Goal: Task Accomplishment & Management: Manage account settings

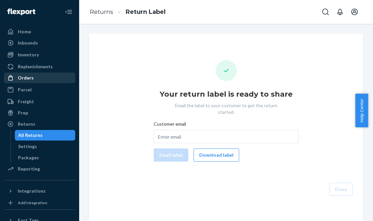
click at [29, 77] on div "Orders" at bounding box center [26, 77] width 16 height 7
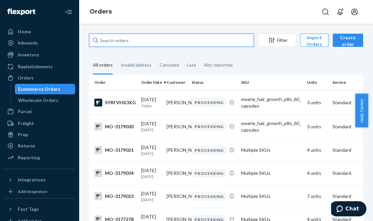
click at [146, 40] on input "text" at bounding box center [171, 40] width 165 height 13
paste input "3178965"
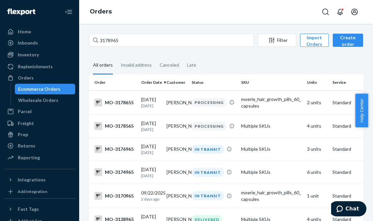
click at [143, 28] on div "3178965 Filter Import Orders Create order Ecommerce order Removal order All ord…" at bounding box center [226, 122] width 294 height 197
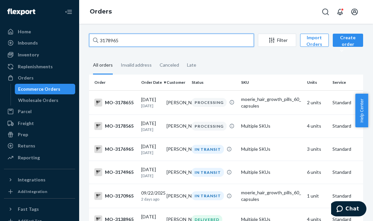
click at [138, 41] on input "3178965" at bounding box center [171, 40] width 165 height 13
drag, startPoint x: 138, startPoint y: 41, endPoint x: 85, endPoint y: 41, distance: 52.7
paste input "[PERSON_NAME]"
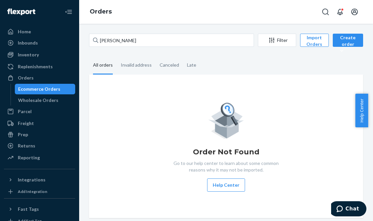
drag, startPoint x: 156, startPoint y: 23, endPoint x: 154, endPoint y: 27, distance: 4.4
click at [156, 23] on div "Orders" at bounding box center [226, 12] width 294 height 24
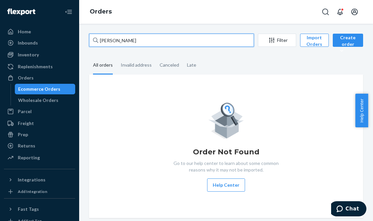
drag, startPoint x: 150, startPoint y: 41, endPoint x: 77, endPoint y: 41, distance: 72.5
click at [77, 41] on div "Home Inbounds Shipping Plans Problems Inventory Products Branded Packaging Repl…" at bounding box center [186, 110] width 373 height 221
paste input "3018726"
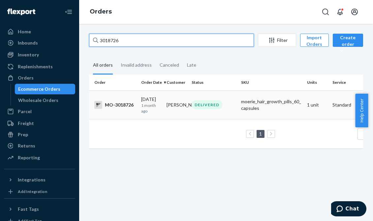
type input "3018726"
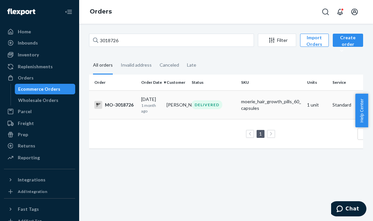
click at [194, 100] on div "DELIVERED" at bounding box center [206, 104] width 31 height 9
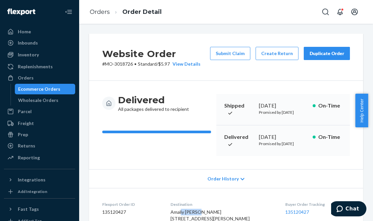
scroll to position [3, 0]
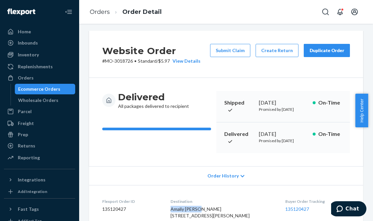
drag, startPoint x: 206, startPoint y: 216, endPoint x: 173, endPoint y: 214, distance: 33.0
click at [173, 214] on dl "Flexport Order ID 135120427 Destination Amaliy [GEOGRAPHIC_DATA] [STREET_ADDRES…" at bounding box center [226, 209] width 274 height 49
copy span "[PERSON_NAME]"
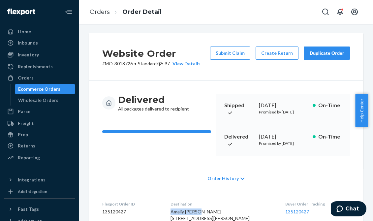
scroll to position [0, 0]
click at [98, 8] on link "Orders" at bounding box center [100, 11] width 20 height 7
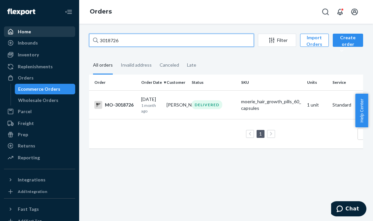
drag, startPoint x: 136, startPoint y: 40, endPoint x: 68, endPoint y: 36, distance: 68.3
click at [68, 36] on div "Home Inbounds Shipping Plans Problems Inventory Products Branded Packaging Repl…" at bounding box center [186, 110] width 373 height 221
paste input "[PERSON_NAME]"
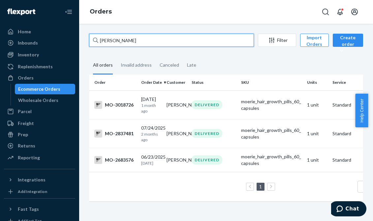
drag, startPoint x: 201, startPoint y: 38, endPoint x: 205, endPoint y: 22, distance: 16.3
click at [205, 22] on div "Orders Amaliy [PERSON_NAME] Filter Import Orders Create order Ecommerce order R…" at bounding box center [226, 110] width 294 height 221
drag, startPoint x: 150, startPoint y: 43, endPoint x: 63, endPoint y: 40, distance: 87.0
click at [63, 40] on div "Home Inbounds Shipping Plans Problems Inventory Products Branded Packaging Repl…" at bounding box center [186, 110] width 373 height 221
paste input "[PERSON_NAME]"
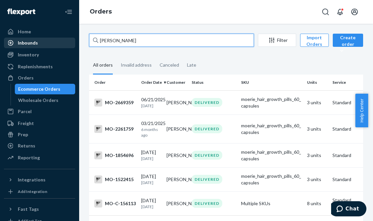
drag, startPoint x: 138, startPoint y: 42, endPoint x: 51, endPoint y: 38, distance: 87.1
click at [51, 38] on div "Home Inbounds Shipping Plans Problems Inventory Products Branded Packaging Repl…" at bounding box center [186, 110] width 373 height 221
paste input "3176057"
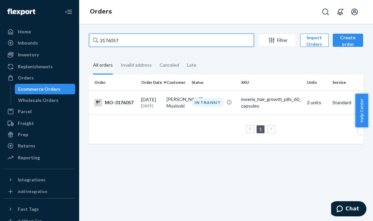
type input "3176057"
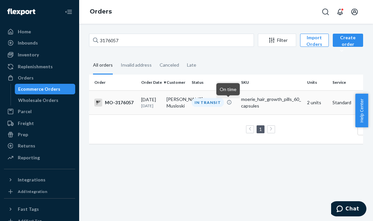
click at [166, 101] on td "[PERSON_NAME]. Musloski" at bounding box center [176, 102] width 25 height 24
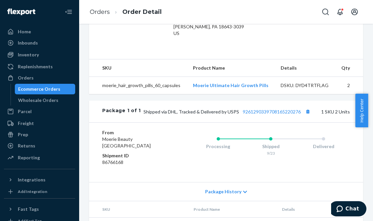
scroll to position [198, 0]
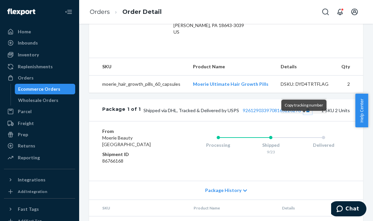
click at [303, 114] on button "Copy tracking number" at bounding box center [307, 110] width 9 height 9
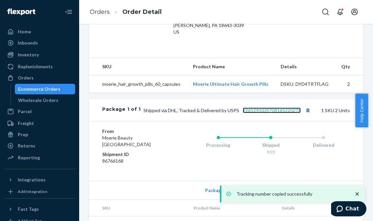
click at [270, 113] on link "9261290339708165220276" at bounding box center [272, 110] width 58 height 6
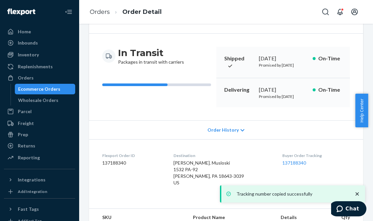
scroll to position [0, 0]
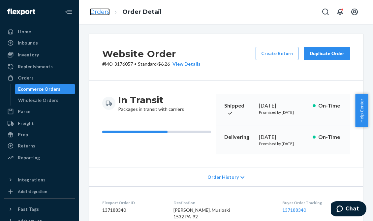
click at [101, 11] on link "Orders" at bounding box center [100, 11] width 20 height 7
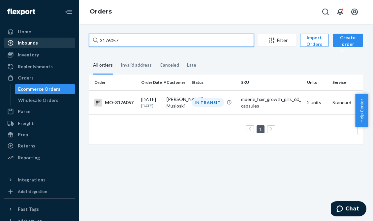
drag, startPoint x: 137, startPoint y: 39, endPoint x: 57, endPoint y: 39, distance: 80.1
click at [57, 39] on div "Home Inbounds Shipping Plans Problems Inventory Products Branded Packaging Repl…" at bounding box center [186, 110] width 373 height 221
paste input "9290"
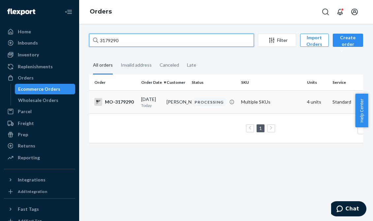
type input "3179290"
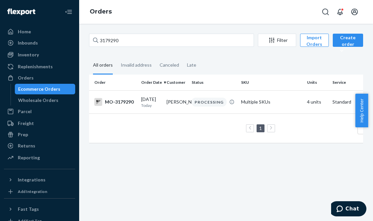
drag, startPoint x: 215, startPoint y: 100, endPoint x: 286, endPoint y: 97, distance: 71.6
click at [215, 100] on div "PROCESSING" at bounding box center [208, 102] width 35 height 9
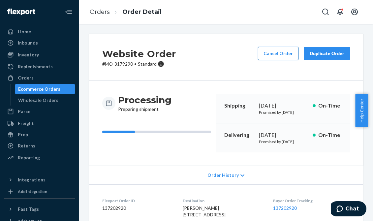
click at [275, 53] on button "Cancel Order" at bounding box center [278, 53] width 41 height 13
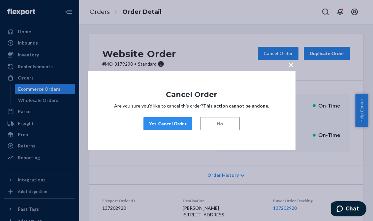
click at [160, 123] on div "Yes, Cancel Order" at bounding box center [168, 123] width 38 height 7
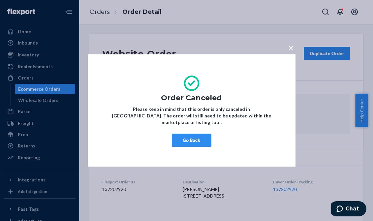
click at [188, 135] on button "Go Back" at bounding box center [192, 140] width 40 height 13
